Goal: Task Accomplishment & Management: Use online tool/utility

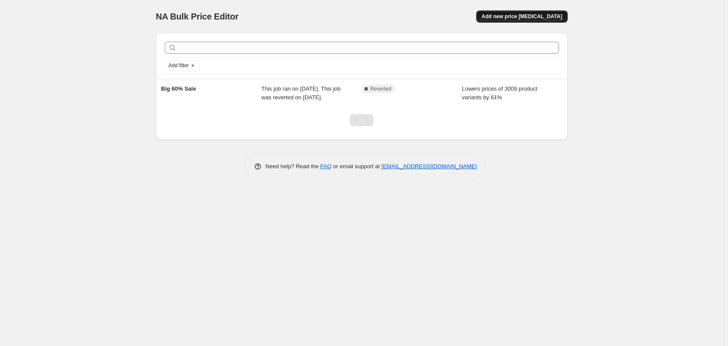
click at [540, 19] on span "Add new price [MEDICAL_DATA]" at bounding box center [522, 16] width 81 height 7
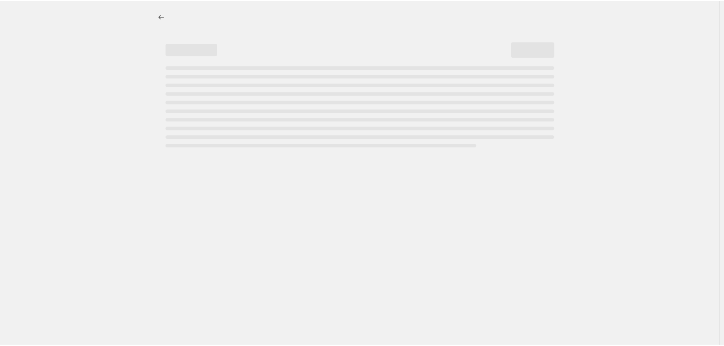
select select "percentage"
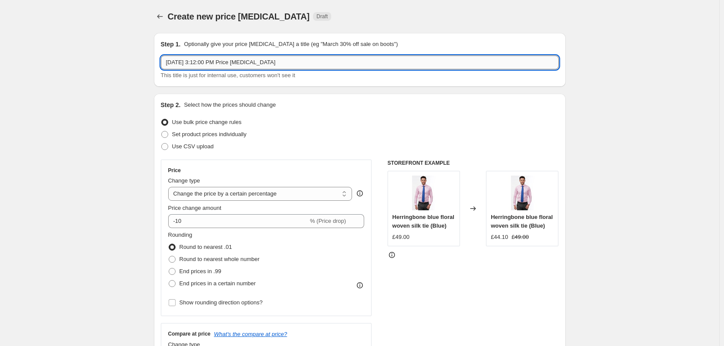
click at [258, 61] on input "[DATE] 3:12:00 PM Price [MEDICAL_DATA]" at bounding box center [360, 63] width 398 height 14
click at [253, 67] on input "[DATE] 3:12:00 PM Price [MEDICAL_DATA]" at bounding box center [360, 63] width 398 height 14
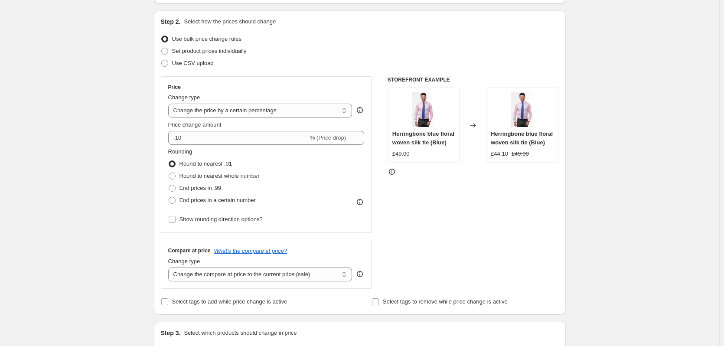
scroll to position [87, 0]
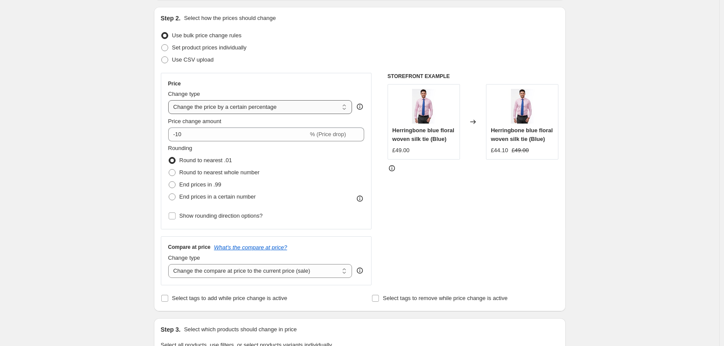
type input "Flat39"
click at [216, 108] on select "Change the price to a certain amount Change the price by a certain amount Chang…" at bounding box center [260, 107] width 184 height 14
select select "to"
click at [170, 100] on select "Change the price to a certain amount Change the price by a certain amount Chang…" at bounding box center [260, 107] width 184 height 14
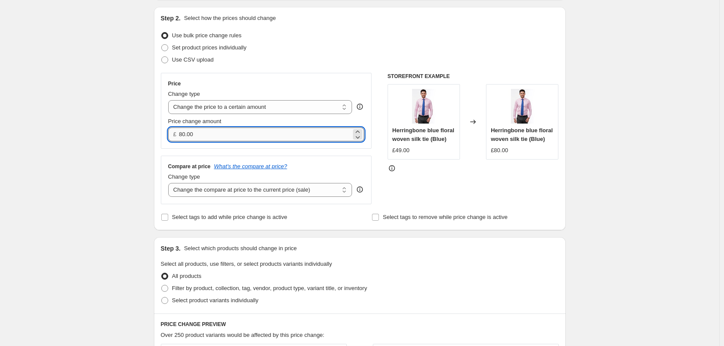
click at [208, 136] on input "80.00" at bounding box center [265, 134] width 172 height 14
click at [182, 134] on input "80.00" at bounding box center [265, 134] width 172 height 14
click at [185, 134] on input "80.00" at bounding box center [265, 134] width 172 height 14
drag, startPoint x: 181, startPoint y: 134, endPoint x: 186, endPoint y: 136, distance: 4.9
click at [186, 136] on input "80.00" at bounding box center [265, 134] width 172 height 14
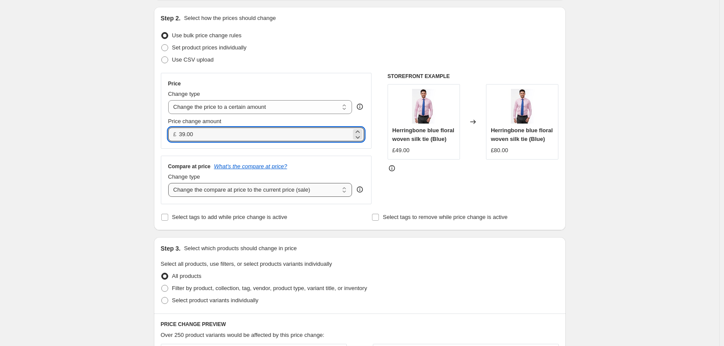
type input "39.00"
click at [229, 192] on select "Change the compare at price to the current price (sale) Change the compare at p…" at bounding box center [260, 190] width 184 height 14
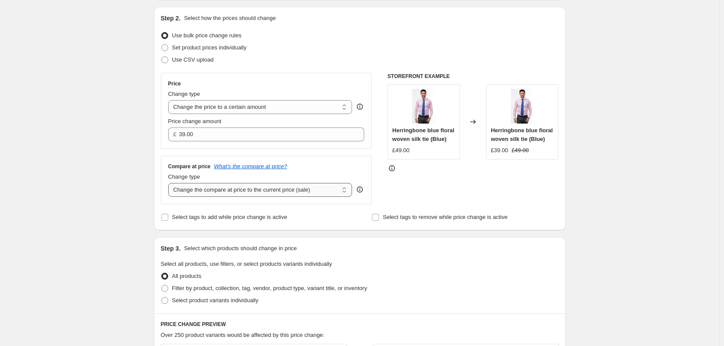
click at [170, 183] on select "Change the compare at price to the current price (sale) Change the compare at p…" at bounding box center [260, 190] width 184 height 14
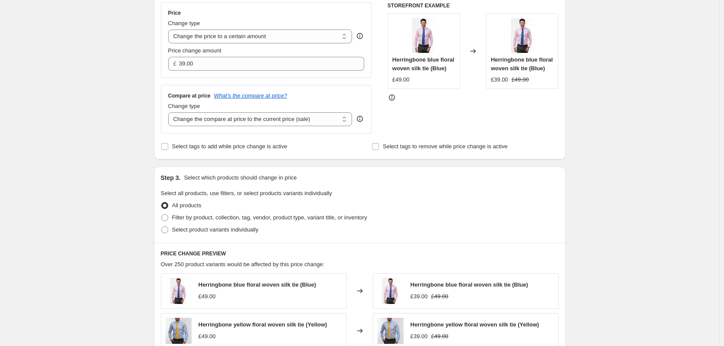
scroll to position [173, 0]
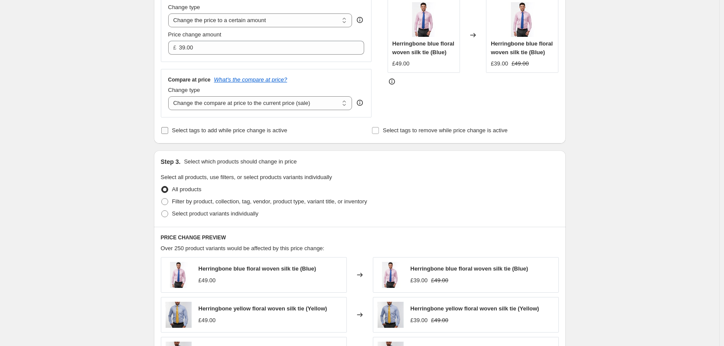
click at [219, 132] on span "Select tags to add while price change is active" at bounding box center [229, 130] width 115 height 7
click at [168, 132] on input "Select tags to add while price change is active" at bounding box center [164, 130] width 7 height 7
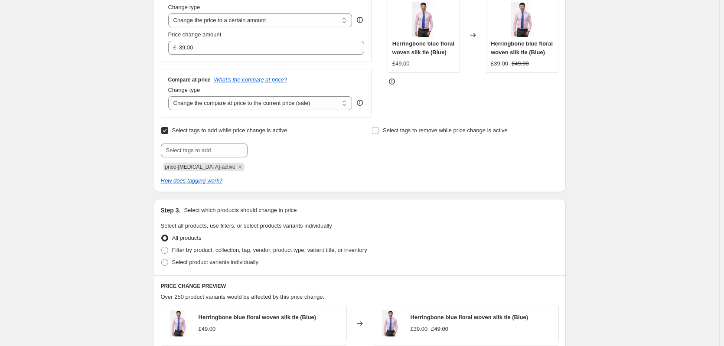
click at [165, 132] on input "Select tags to add while price change is active" at bounding box center [164, 130] width 7 height 7
checkbox input "false"
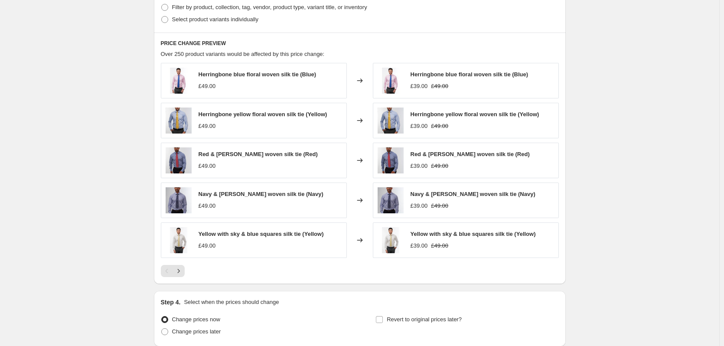
scroll to position [441, 0]
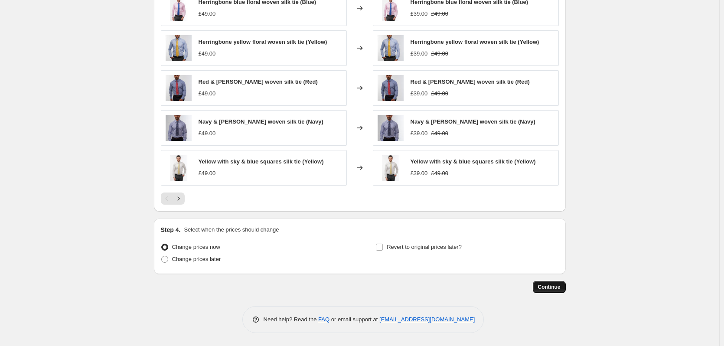
click at [547, 287] on span "Continue" at bounding box center [549, 287] width 23 height 7
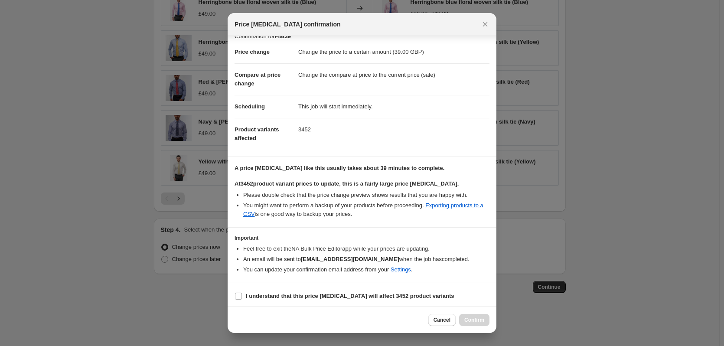
scroll to position [13, 0]
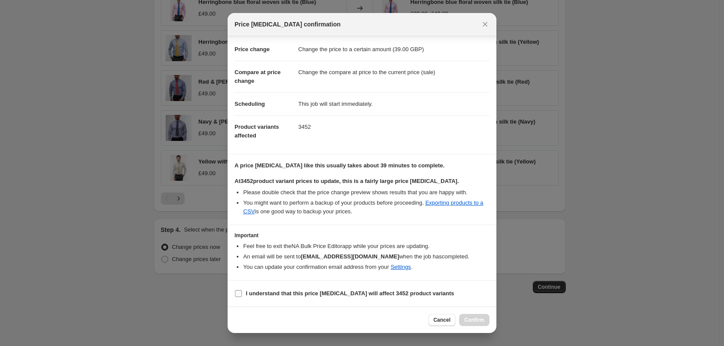
click at [255, 297] on b "I understand that this price [MEDICAL_DATA] will affect 3452 product variants" at bounding box center [350, 293] width 209 height 7
click at [242, 297] on input "I understand that this price [MEDICAL_DATA] will affect 3452 product variants" at bounding box center [238, 293] width 7 height 7
checkbox input "true"
click at [478, 322] on span "Confirm" at bounding box center [474, 320] width 20 height 7
